Goal: Information Seeking & Learning: Learn about a topic

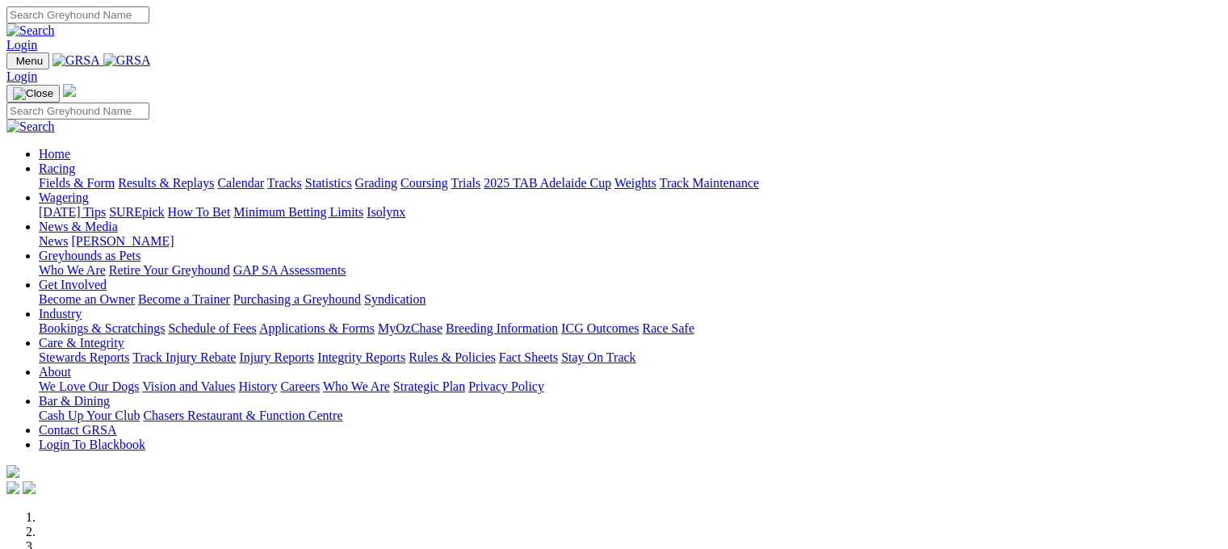
click at [90, 176] on link "Fields & Form" at bounding box center [77, 183] width 76 height 14
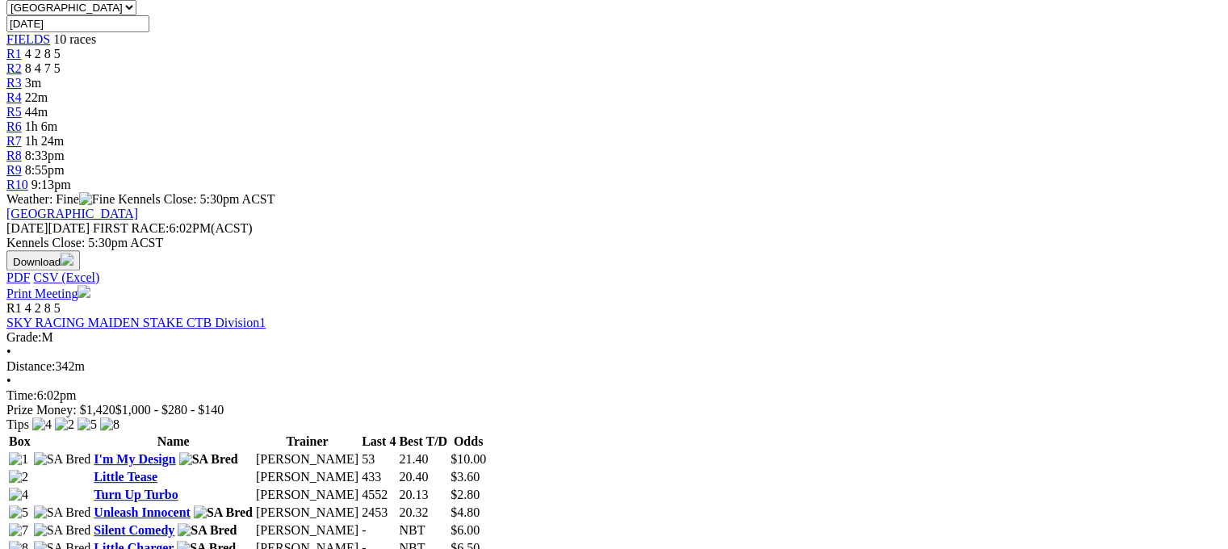
scroll to position [581, 0]
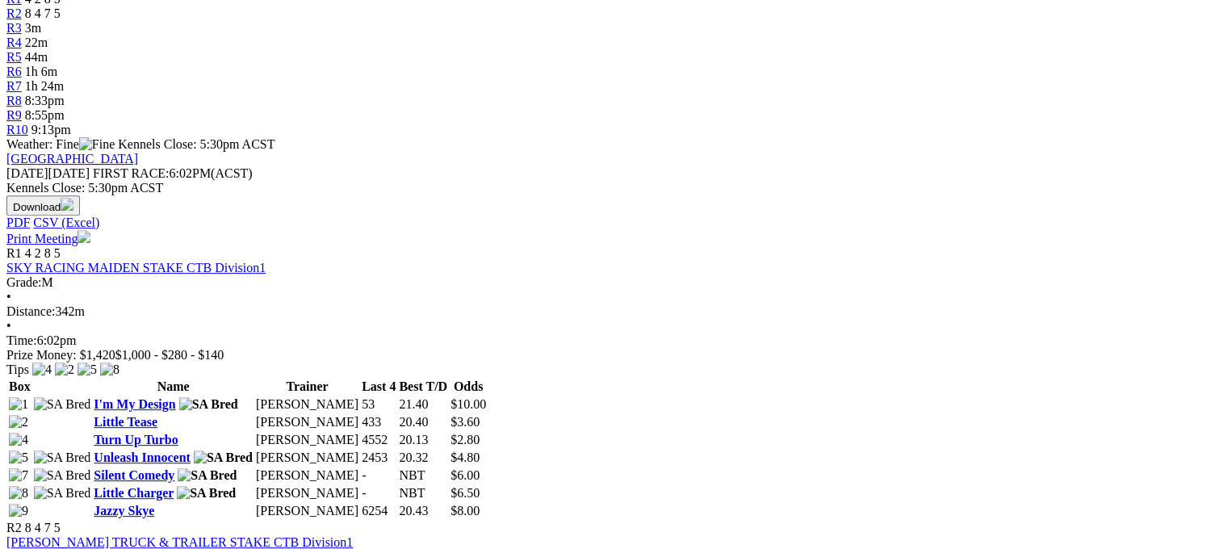
drag, startPoint x: 1234, startPoint y: 538, endPoint x: 1188, endPoint y: 119, distance: 421.5
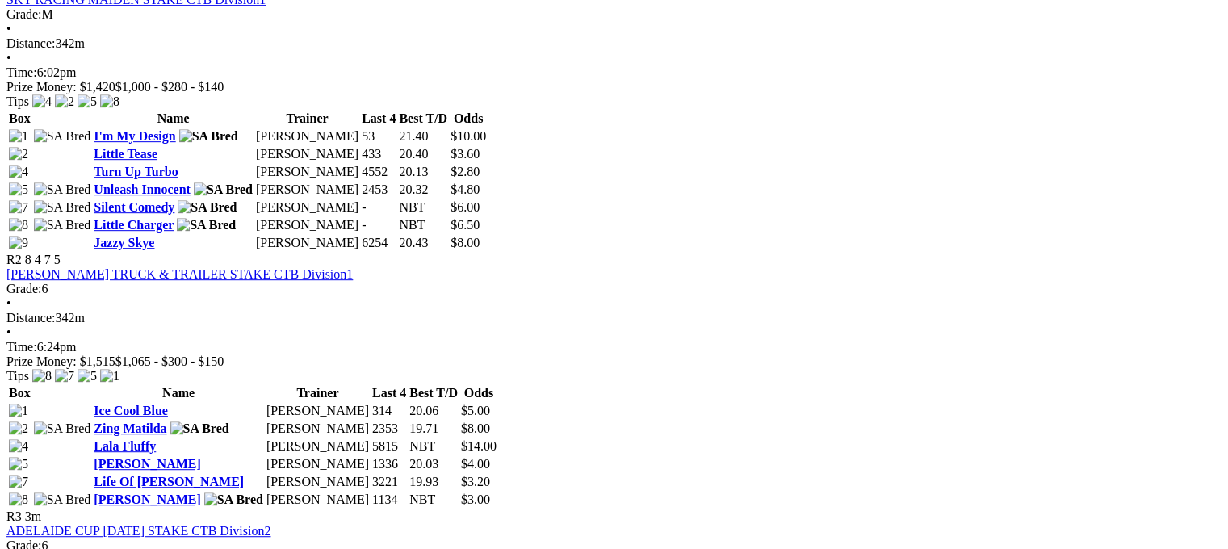
scroll to position [774, 0]
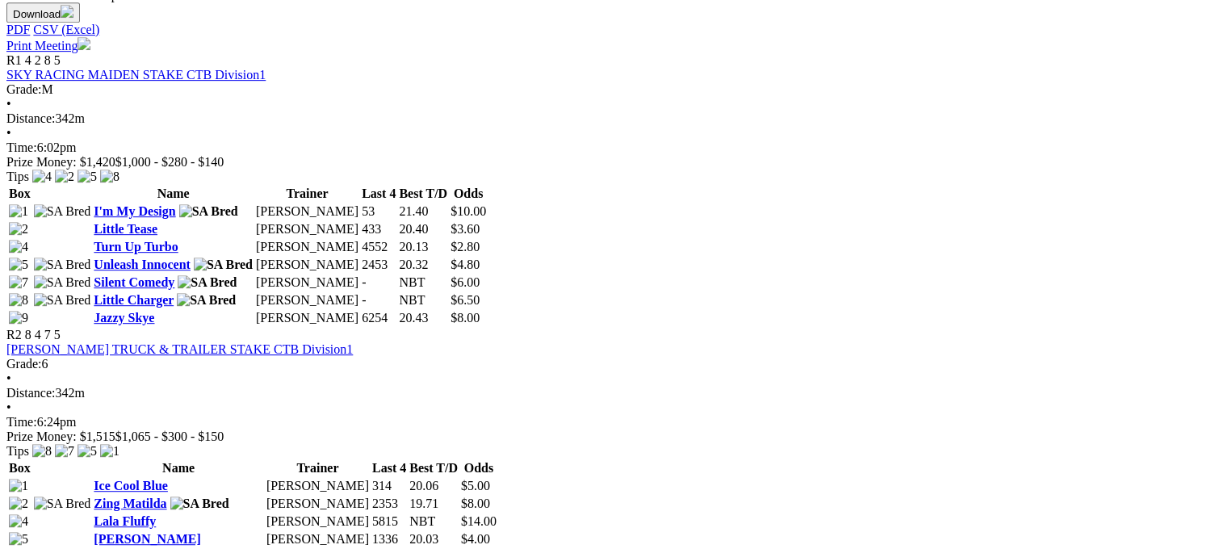
drag, startPoint x: 1236, startPoint y: 541, endPoint x: 1173, endPoint y: 185, distance: 361.6
drag, startPoint x: 1233, startPoint y: 543, endPoint x: 1146, endPoint y: 86, distance: 465.1
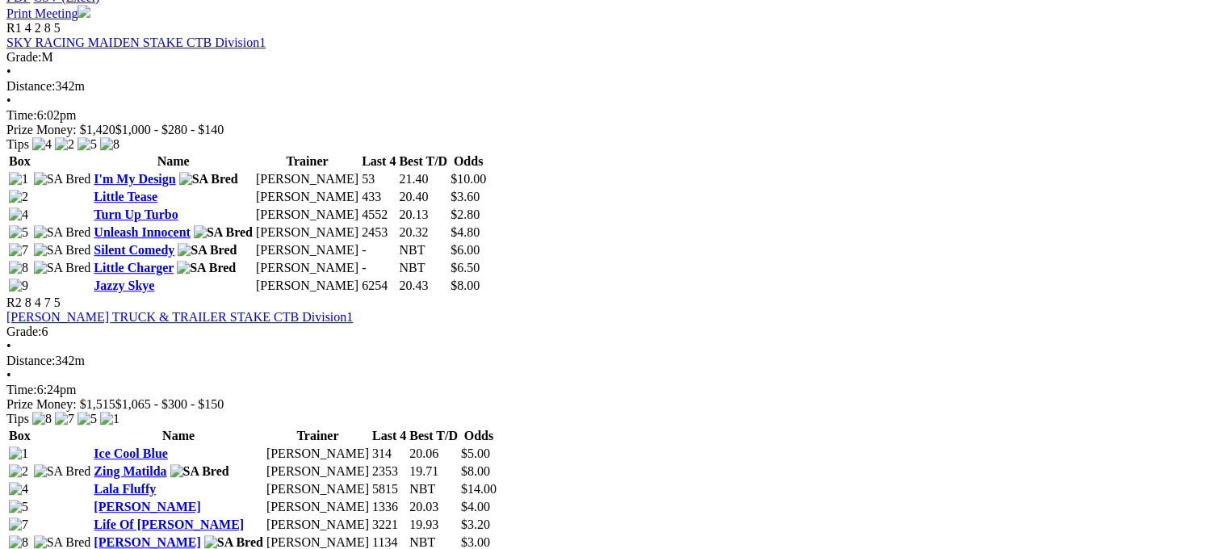
scroll to position [924, 0]
